Goal: Find contact information: Obtain details needed to contact an individual or organization

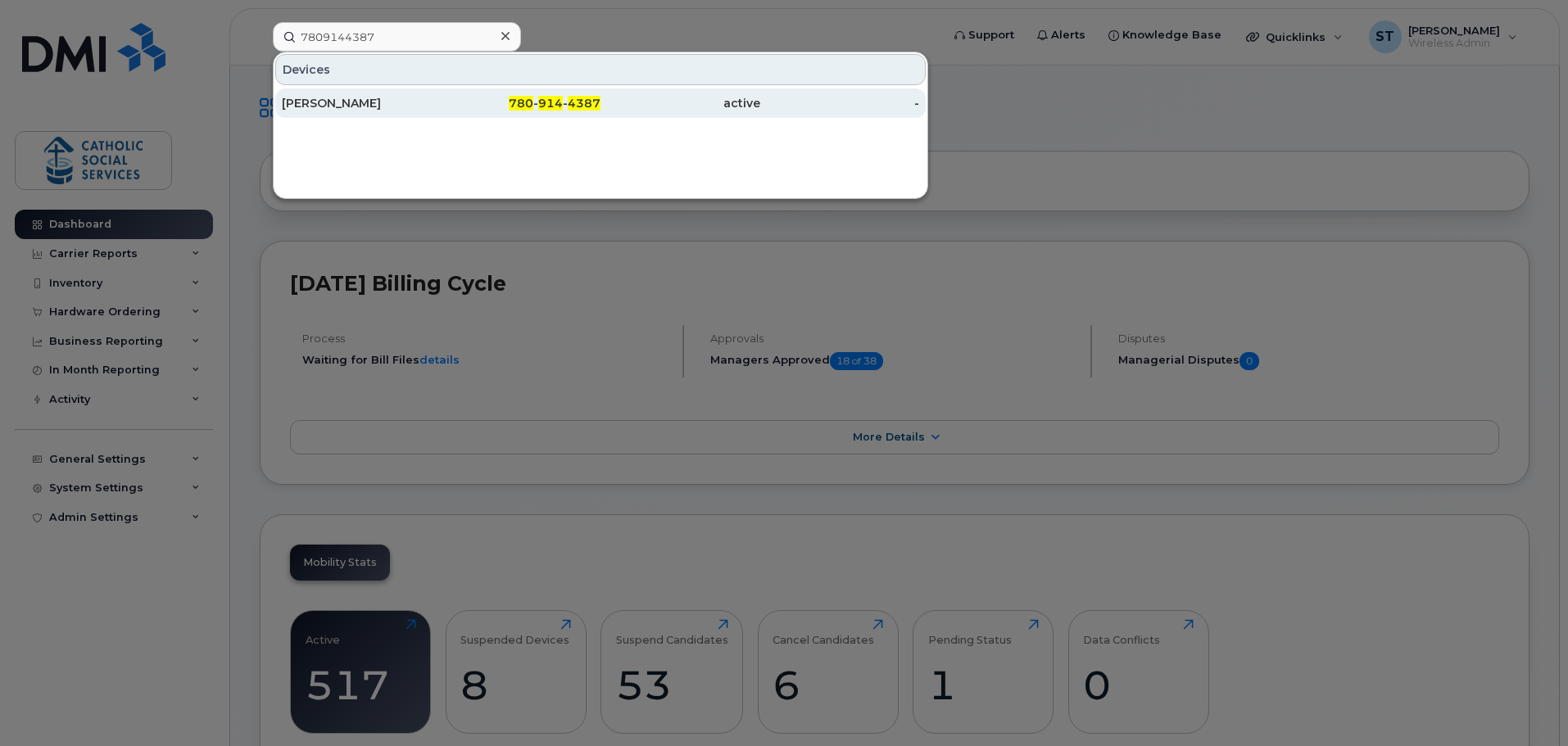
type input "7809144387"
click at [345, 106] on div "[PERSON_NAME]" at bounding box center [362, 103] width 160 height 16
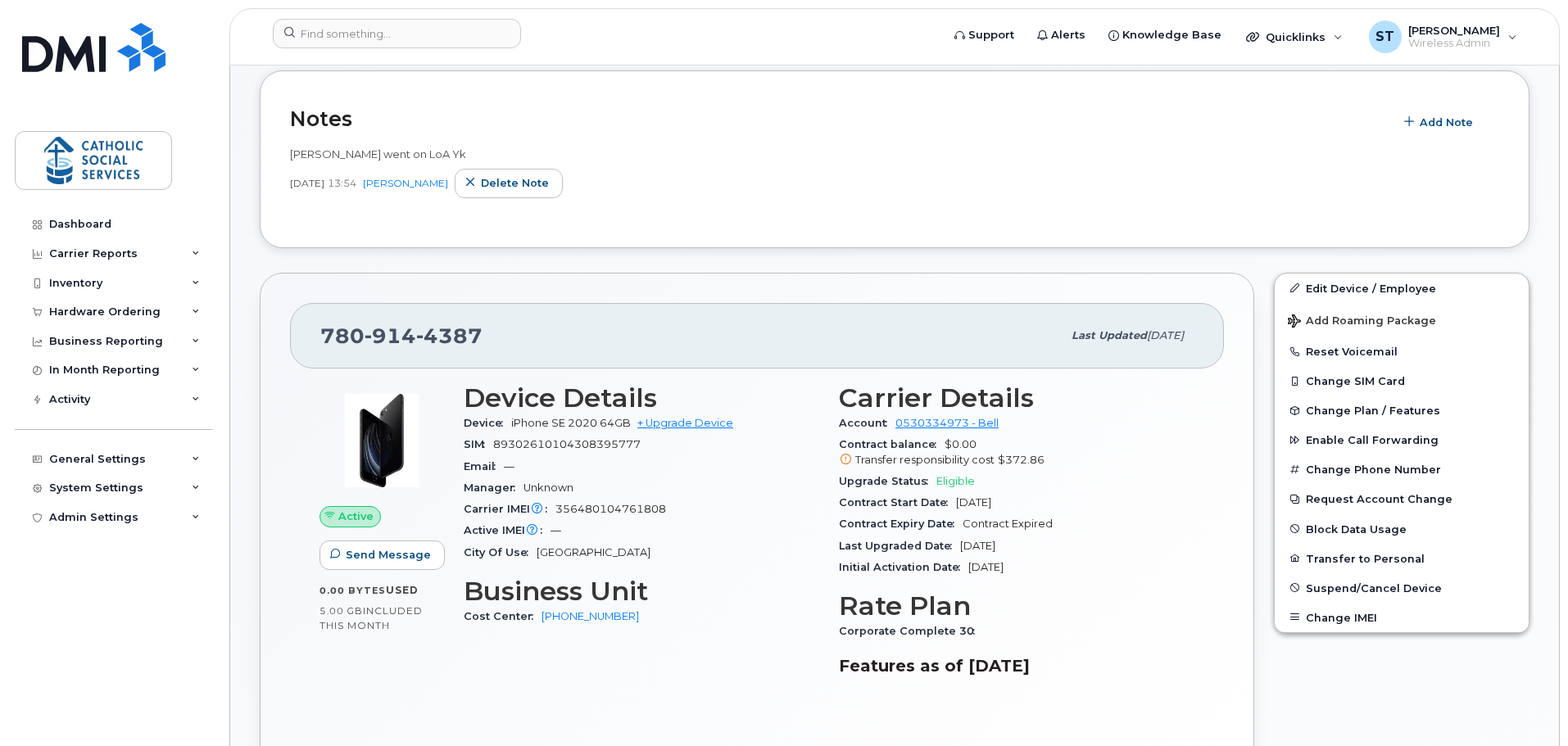
scroll to position [409, 0]
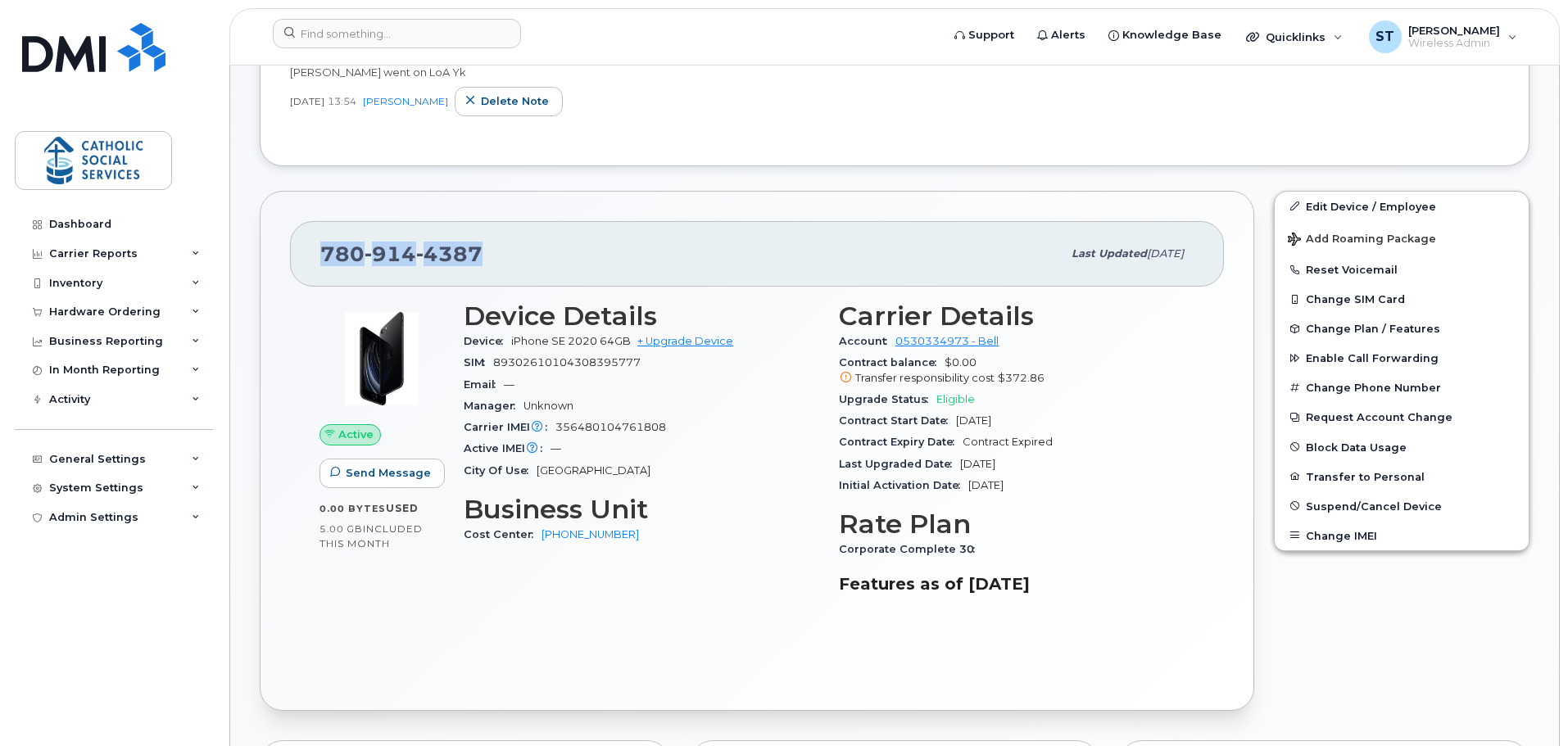
drag, startPoint x: 478, startPoint y: 252, endPoint x: 326, endPoint y: 252, distance: 152.0
click at [326, 252] on span "[PHONE_NUMBER]" at bounding box center [402, 254] width 162 height 25
copy span "[PHONE_NUMBER]"
